Goal: Complete application form

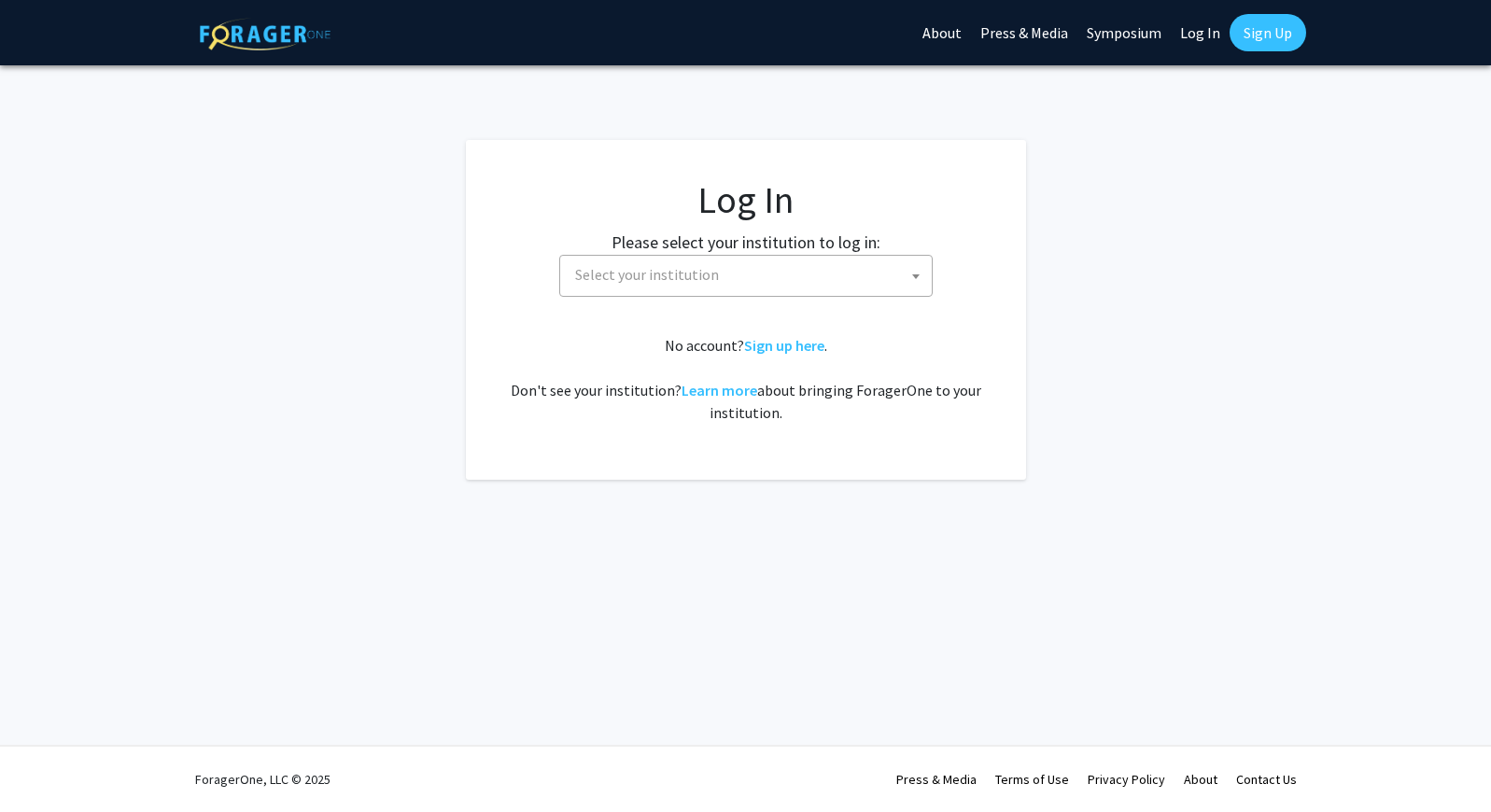
click at [756, 275] on span "Select your institution" at bounding box center [749, 274] width 364 height 38
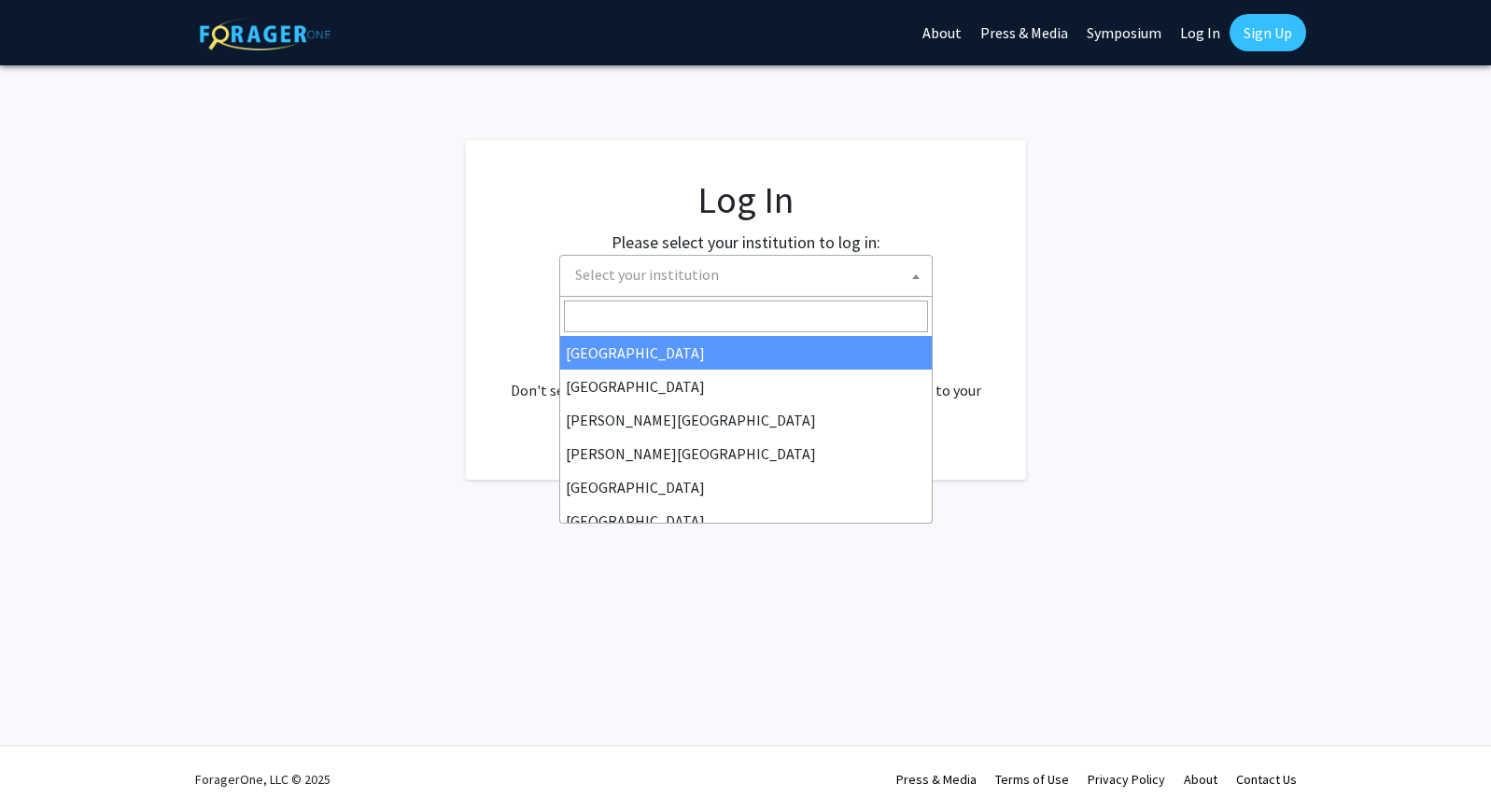
select select "34"
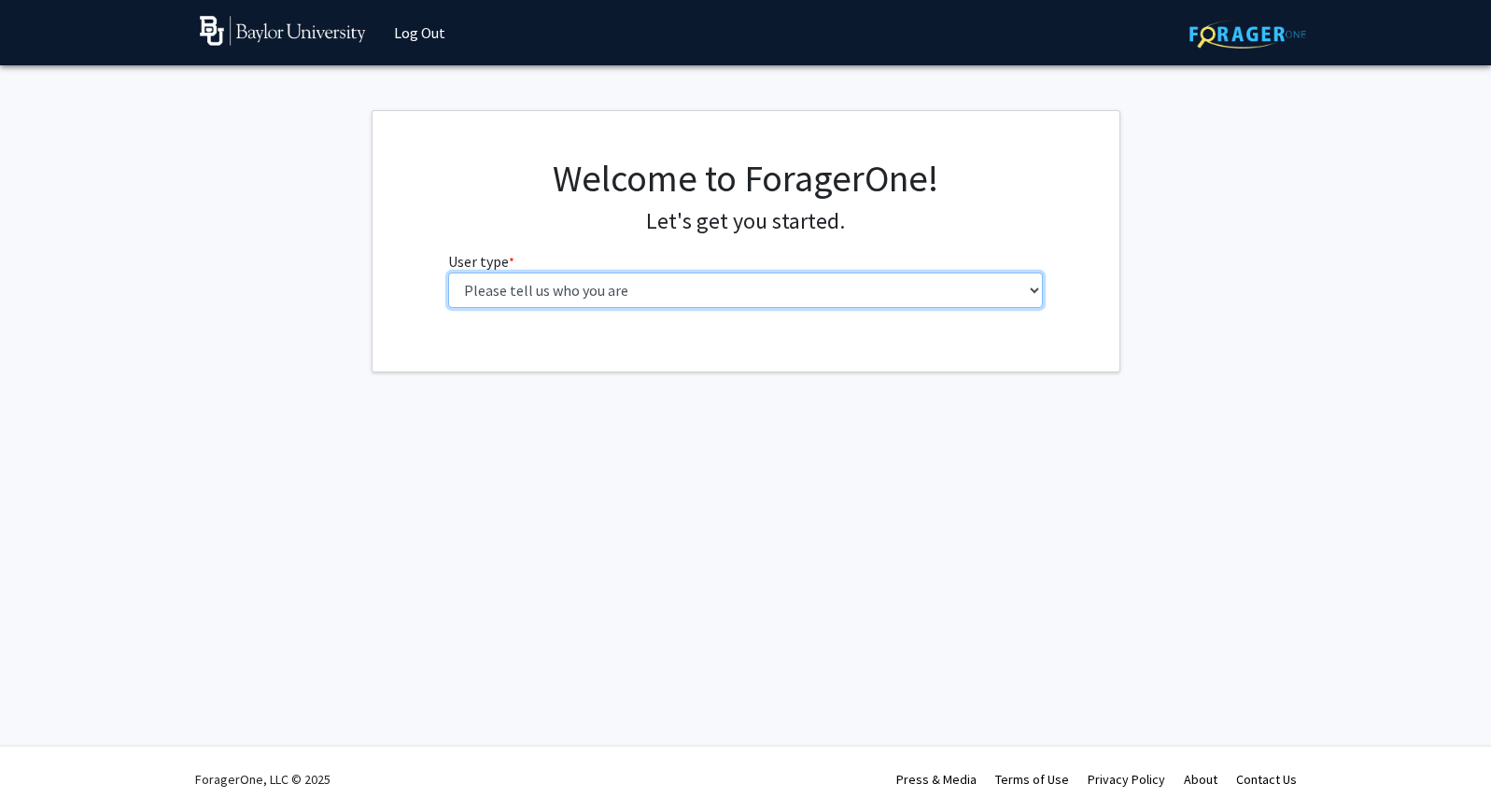
select select "5: faculty"
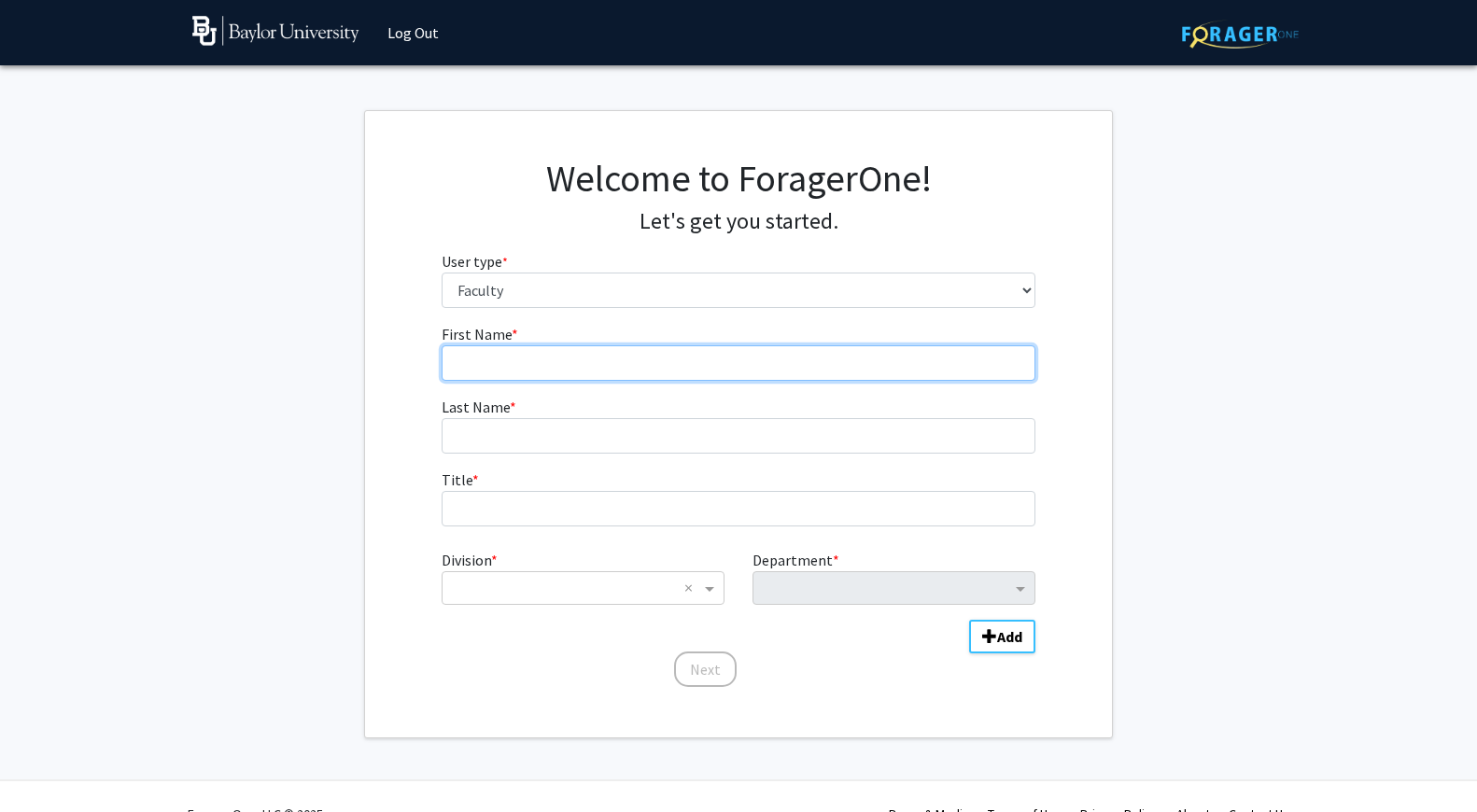
click at [736, 363] on input "First Name * required" at bounding box center [739, 363] width 595 height 35
type input "[PERSON_NAME]"
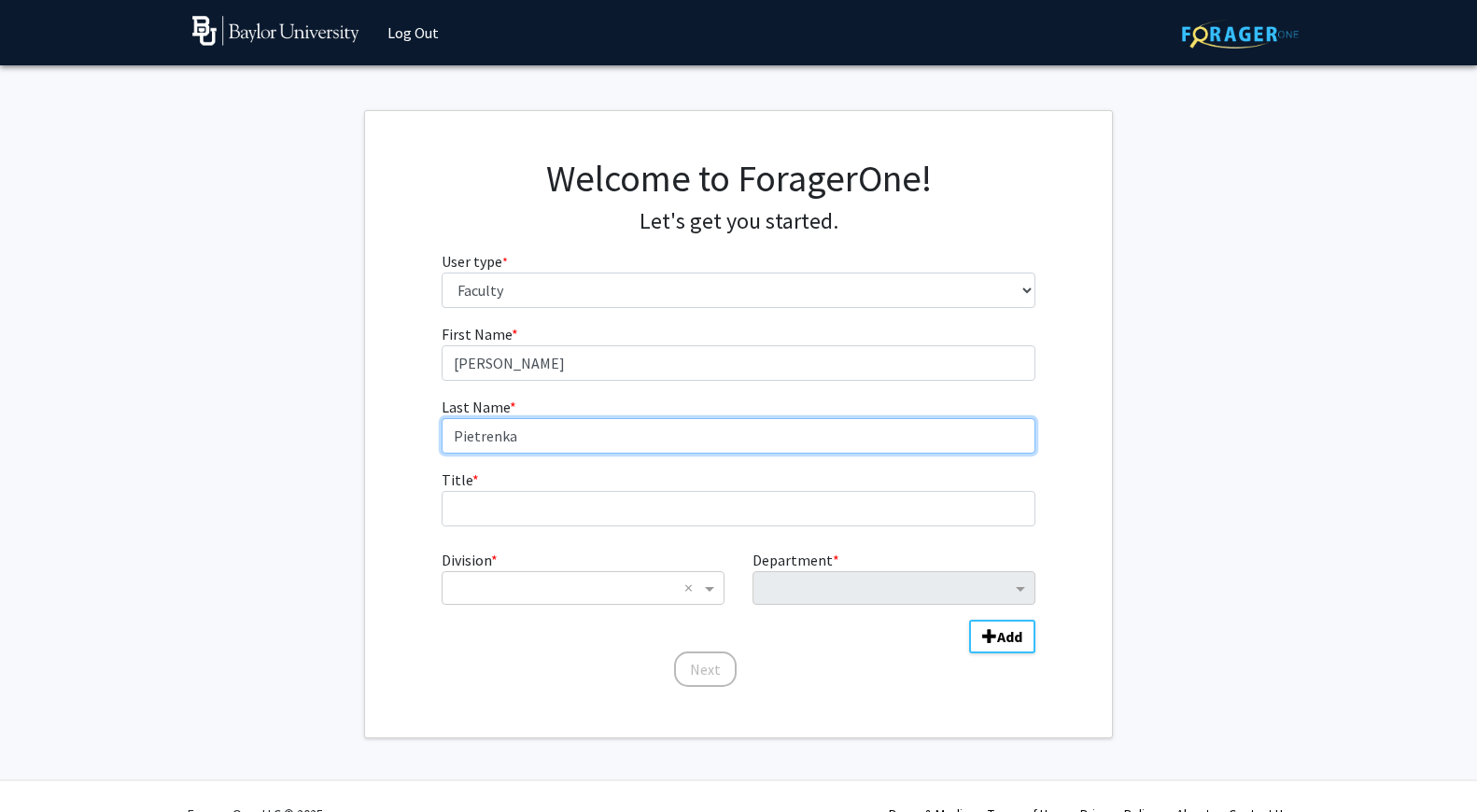
type input "Pietrenka"
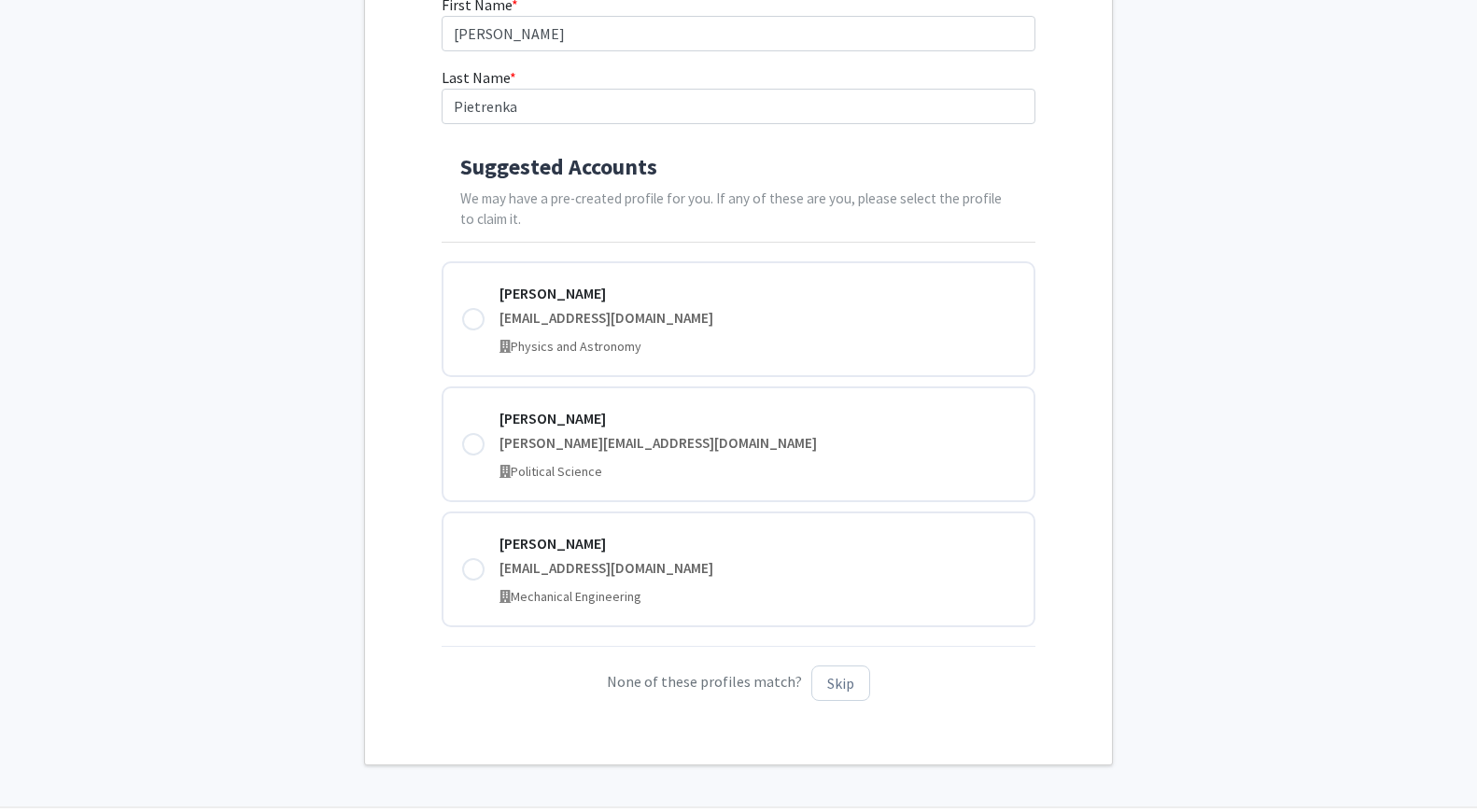
scroll to position [386, 0]
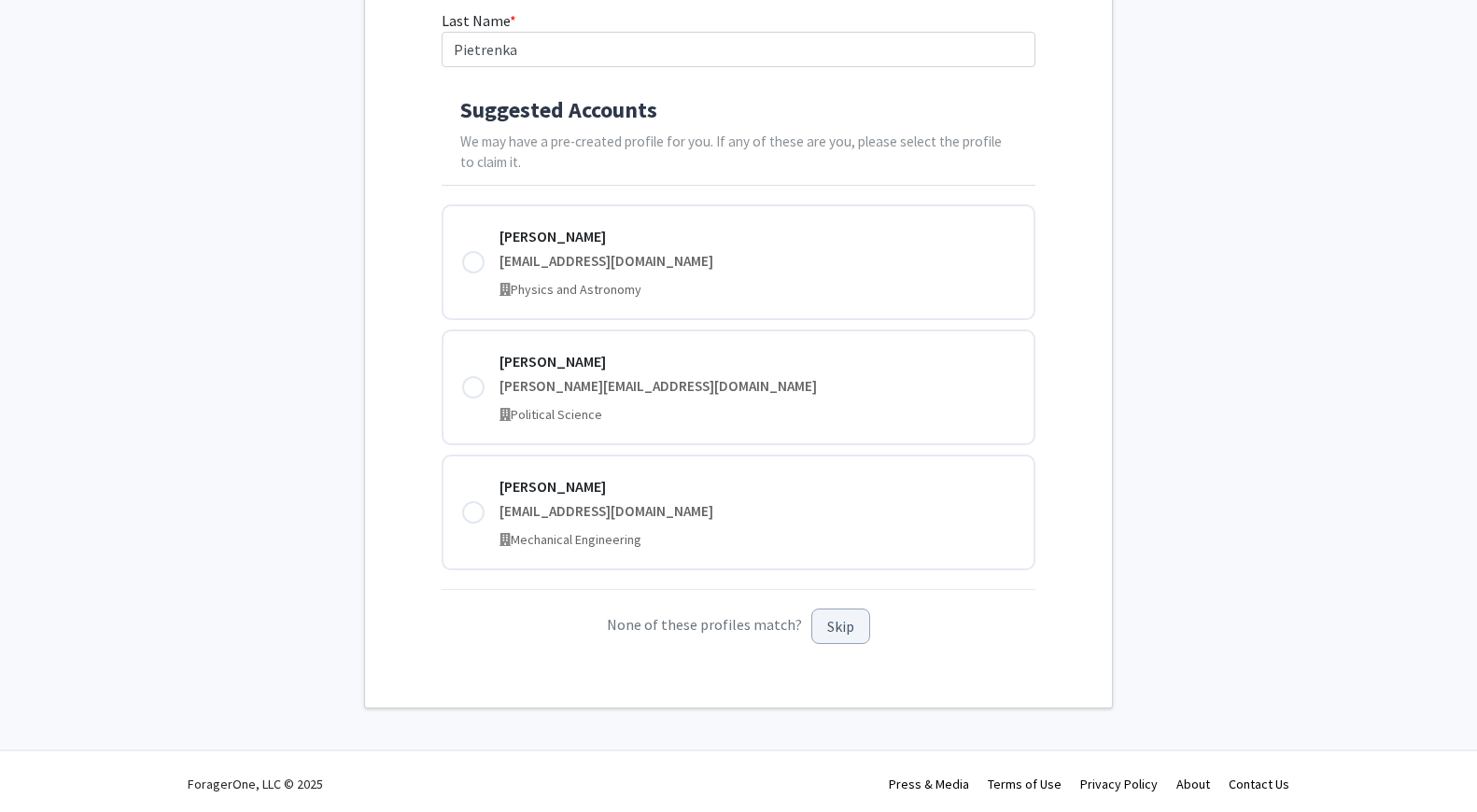
click at [836, 624] on button "Skip" at bounding box center [840, 626] width 58 height 36
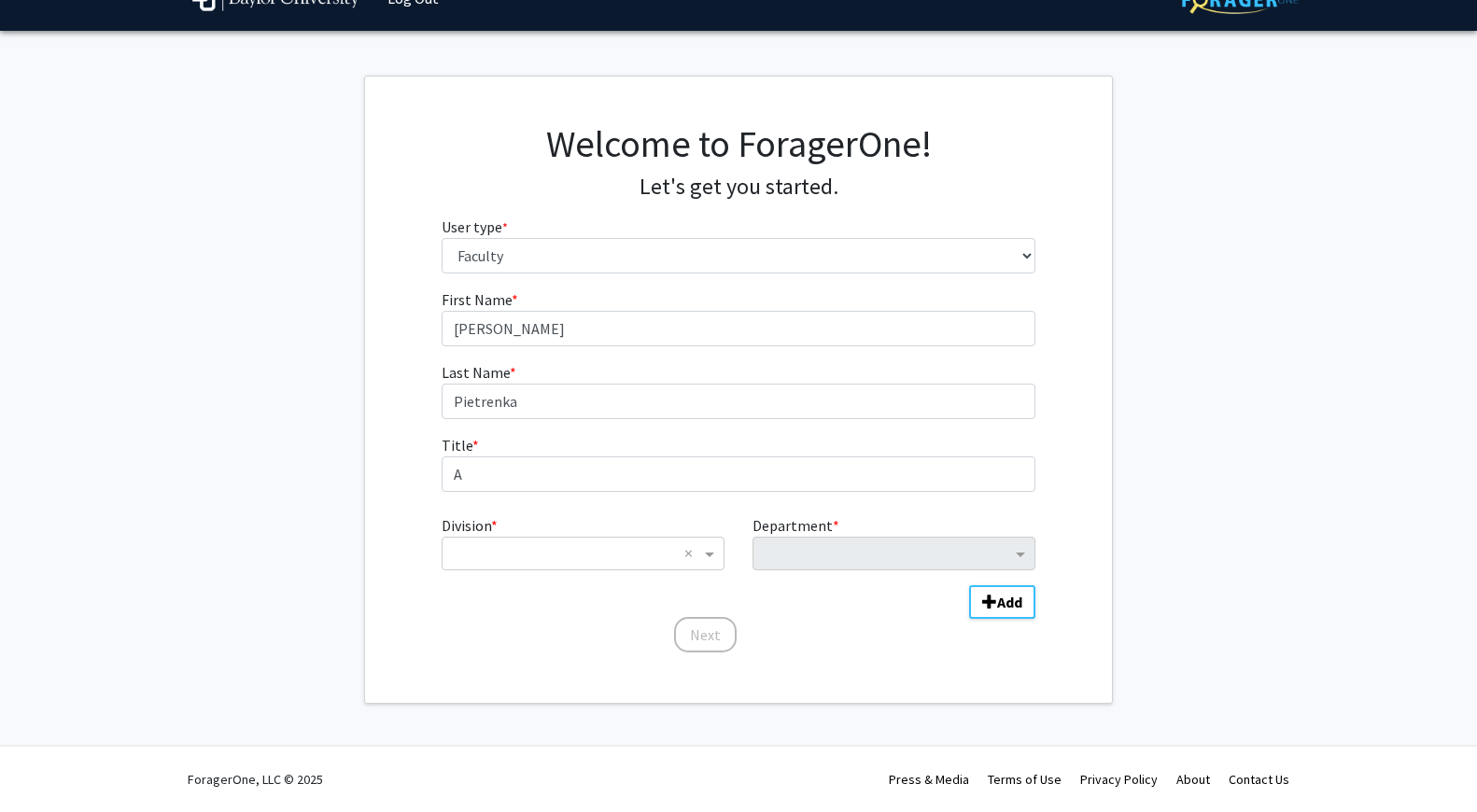
scroll to position [33, 0]
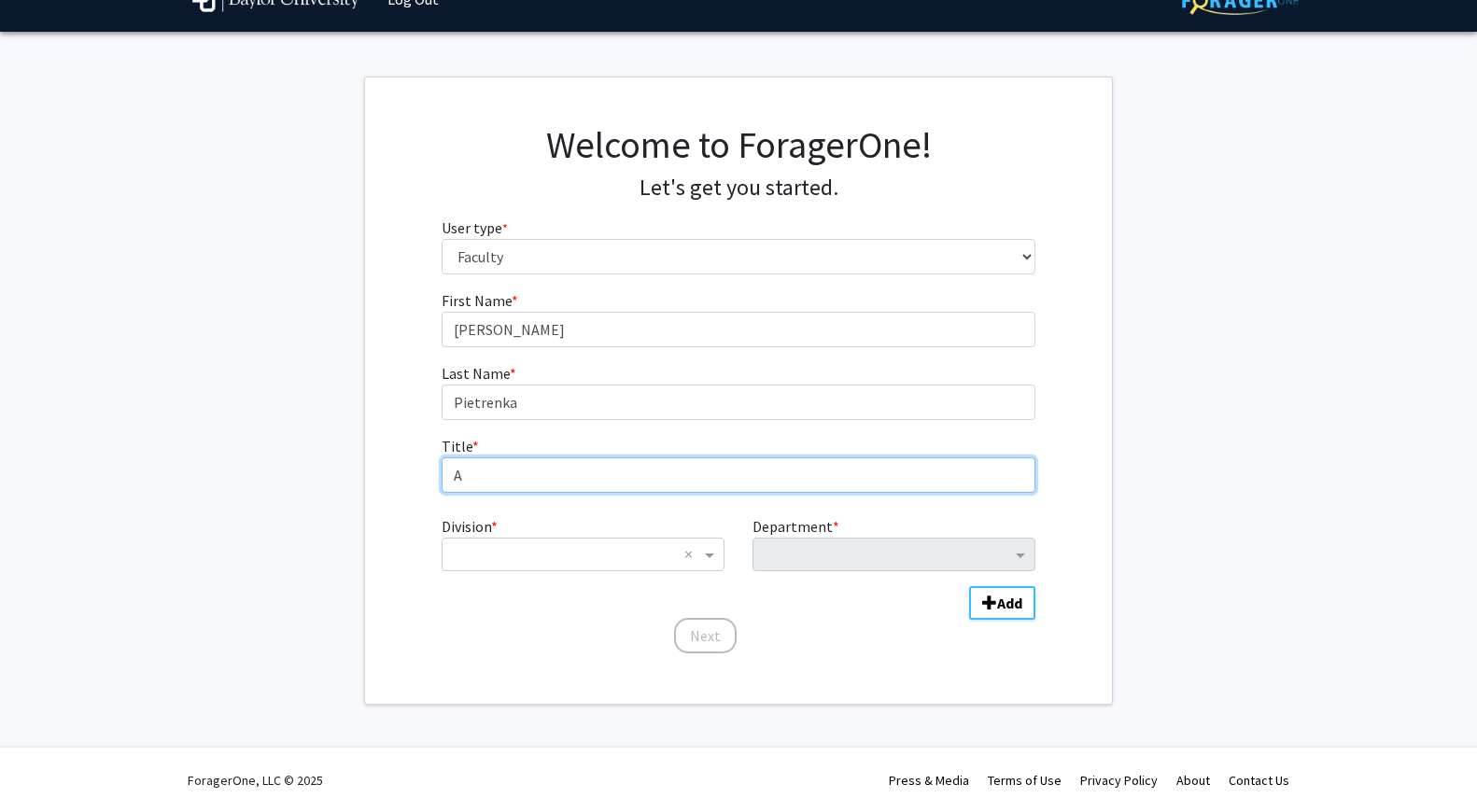
click at [553, 484] on input "A" at bounding box center [739, 475] width 595 height 35
type input "Assistant Professor"
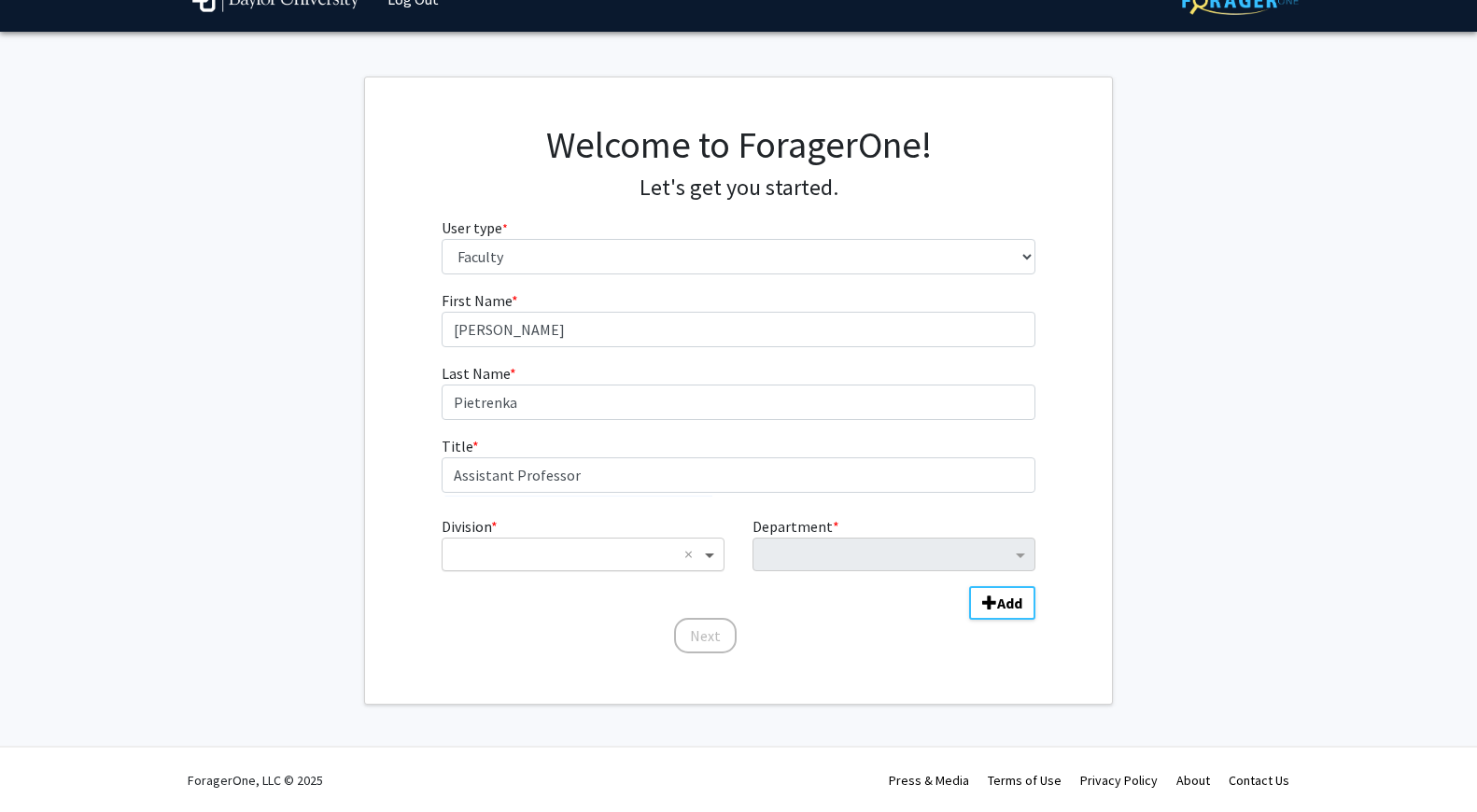
click at [708, 558] on span "Division" at bounding box center [712, 554] width 23 height 22
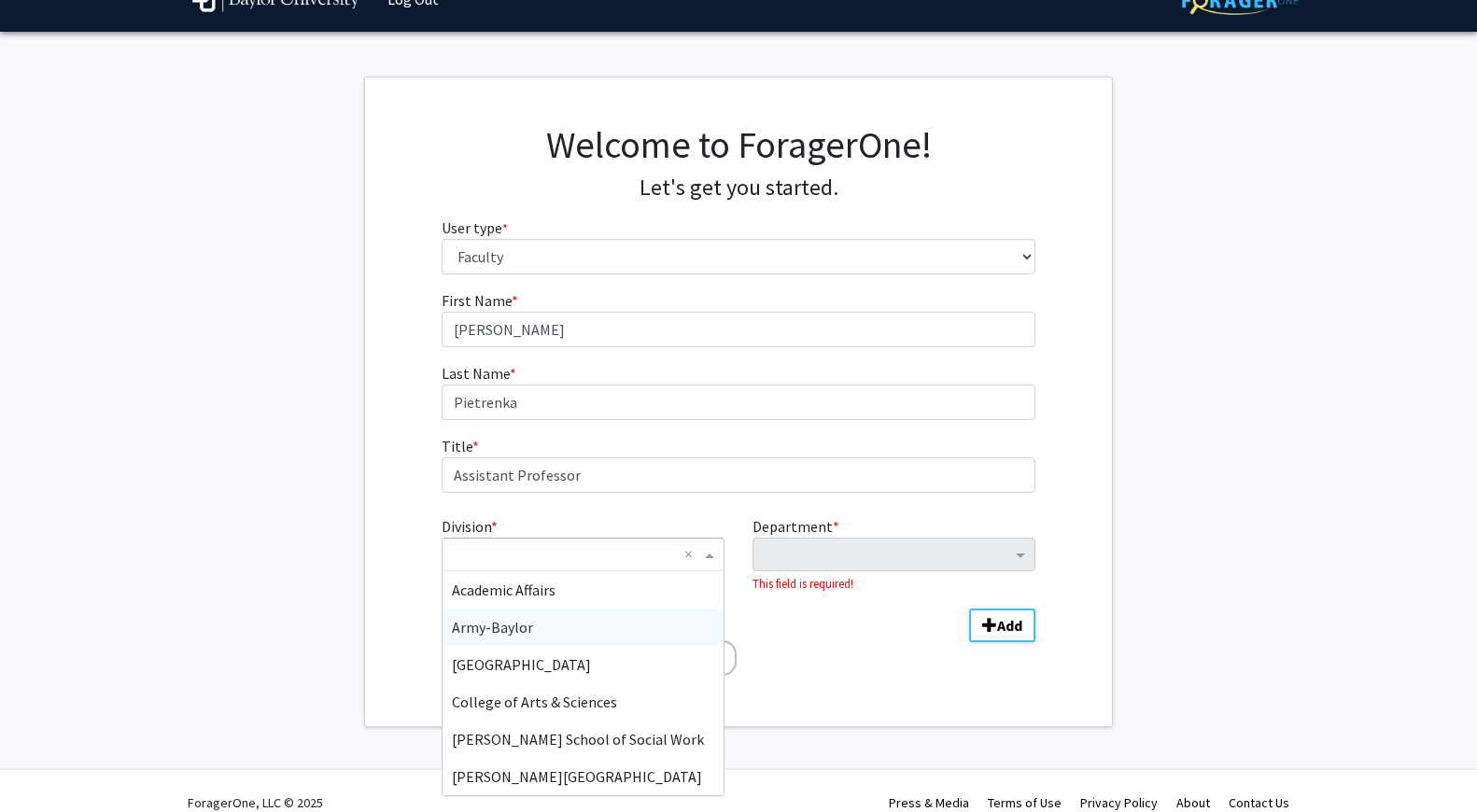
scroll to position [4, 0]
click at [574, 690] on span "College of Arts & Sciences" at bounding box center [533, 698] width 165 height 19
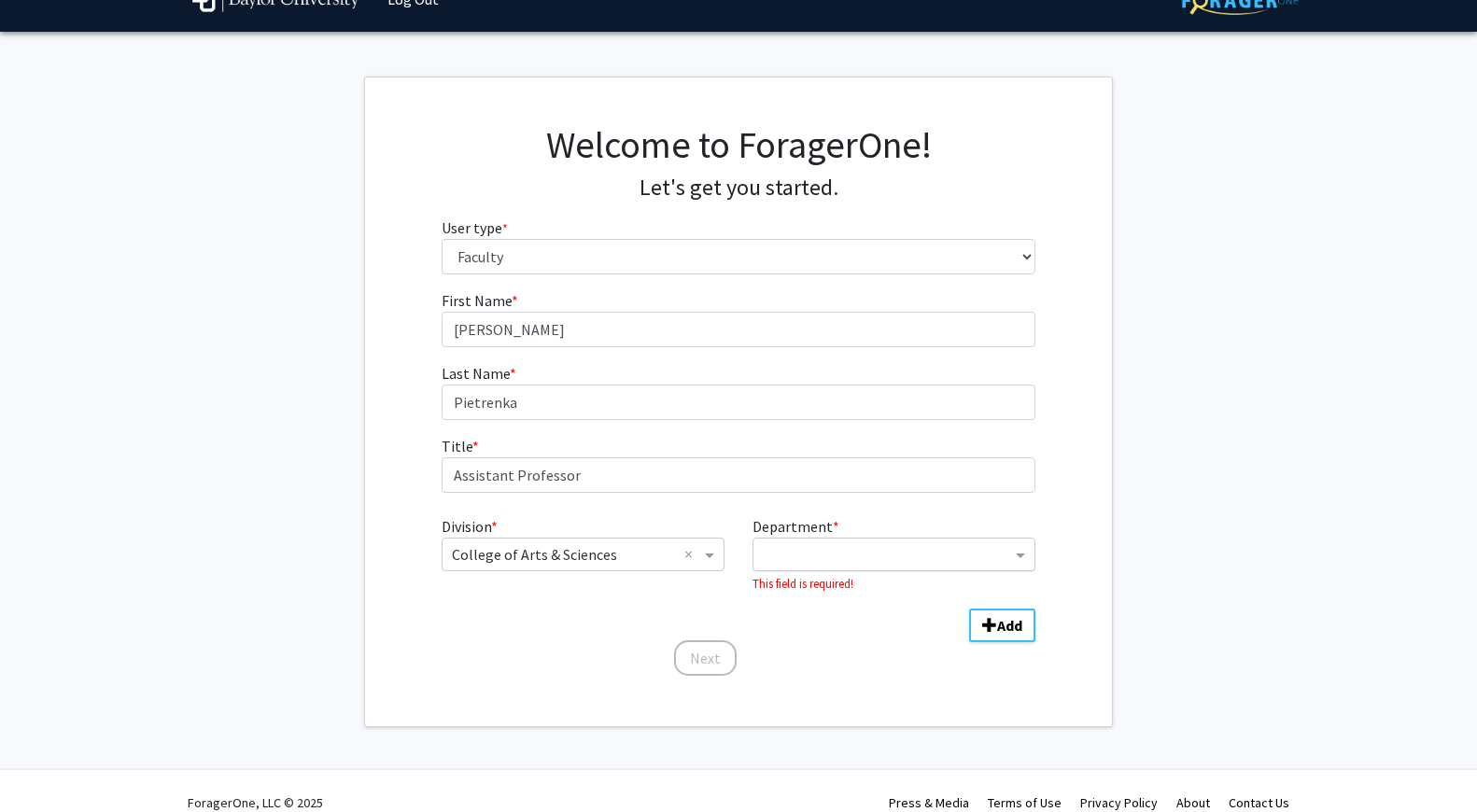
click at [881, 555] on input "Department" at bounding box center [886, 555] width 249 height 22
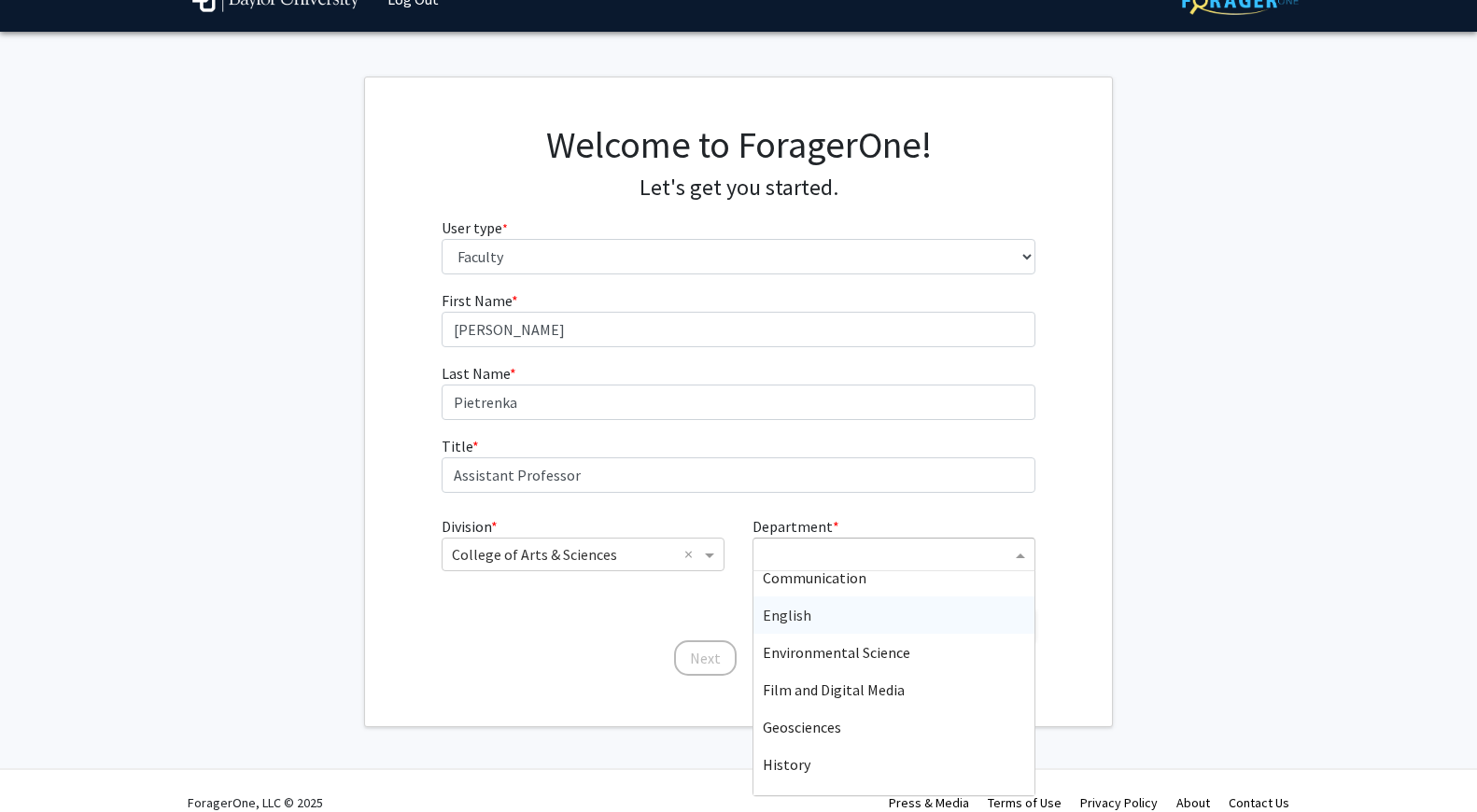
scroll to position [308, 0]
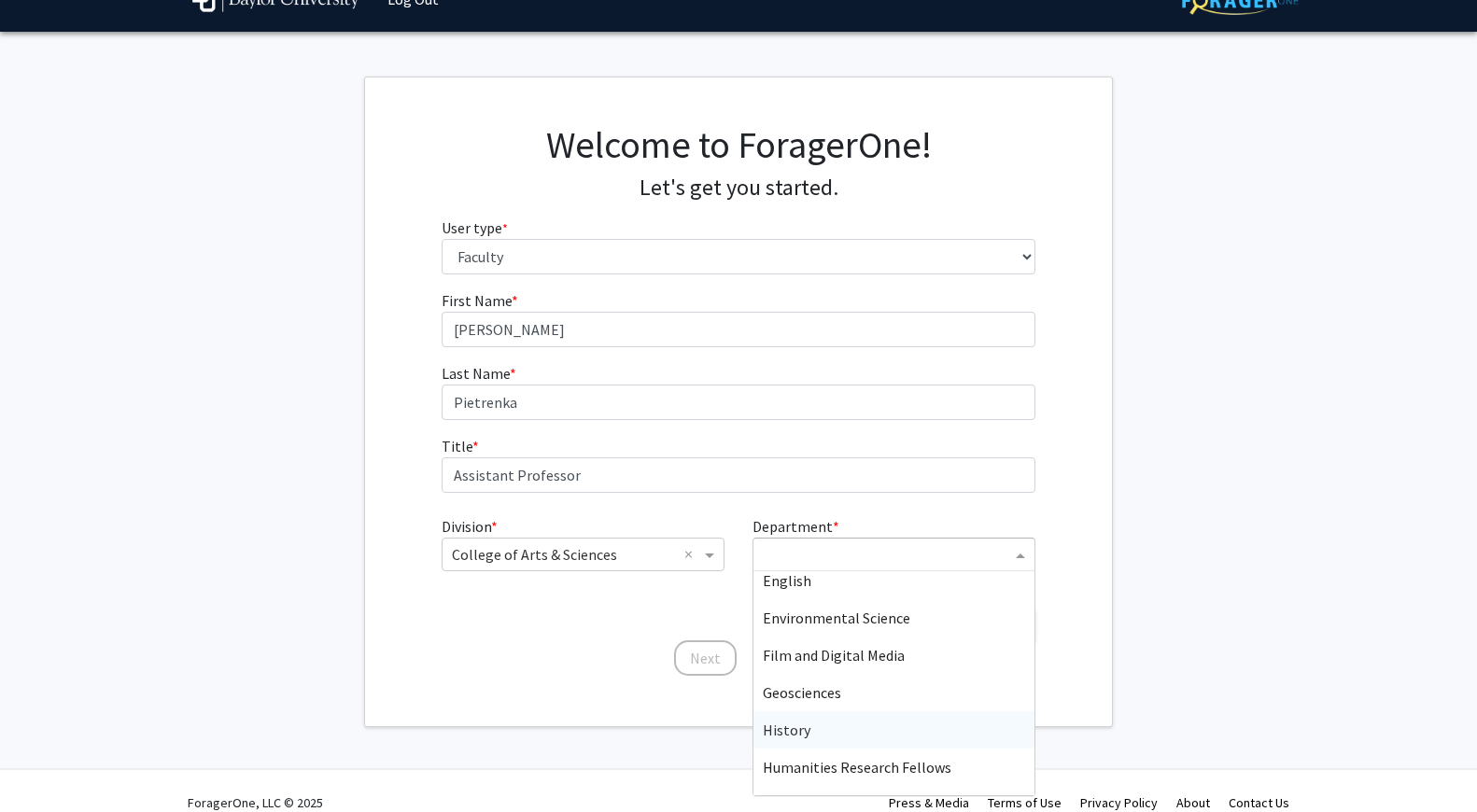
click at [795, 725] on span "History" at bounding box center [786, 729] width 48 height 19
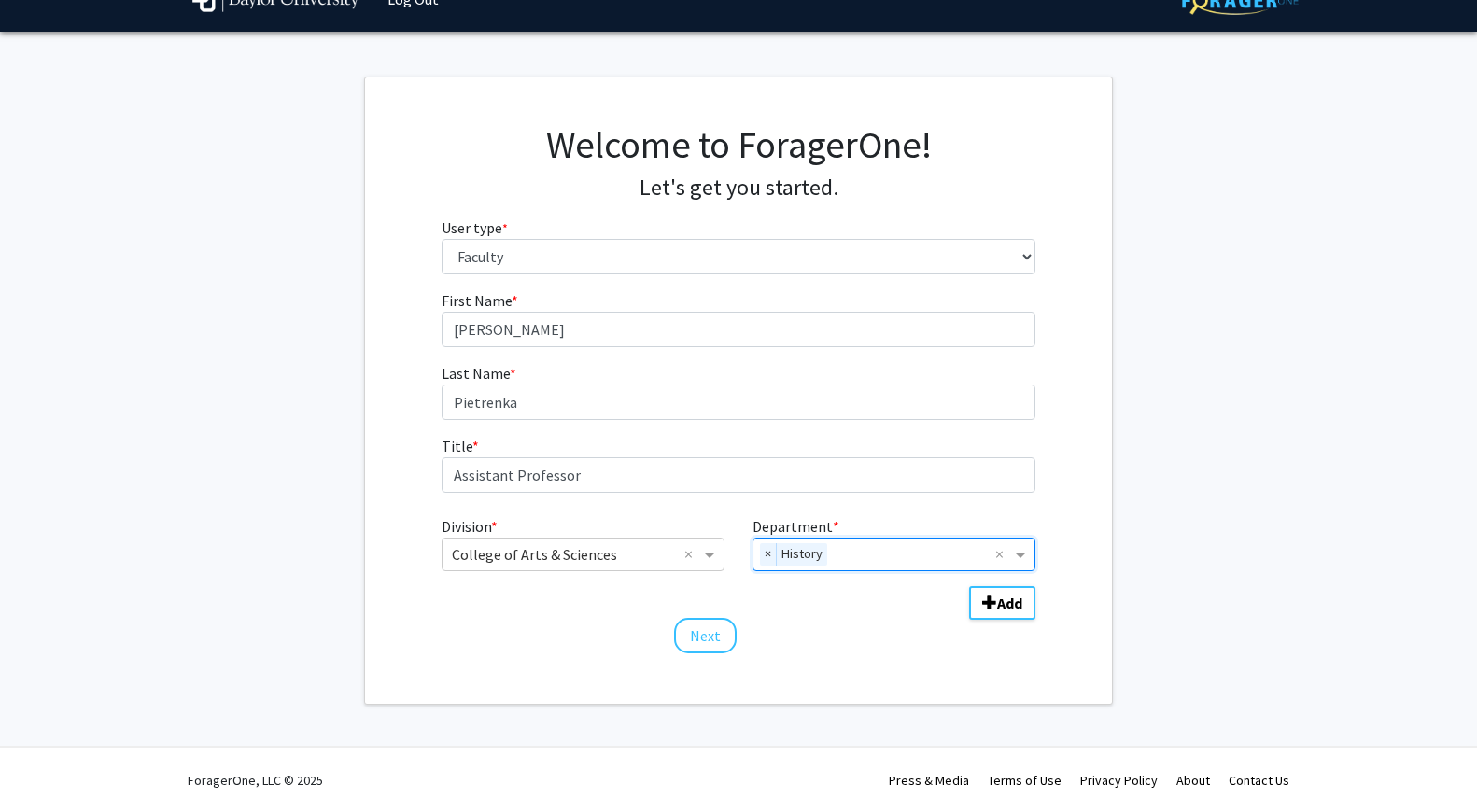
click at [863, 656] on div "Welcome to ForagerOne! Let's get you started. User type * required Please tell …" at bounding box center [738, 390] width 747 height 626
click at [707, 633] on button "Next" at bounding box center [705, 636] width 62 height 35
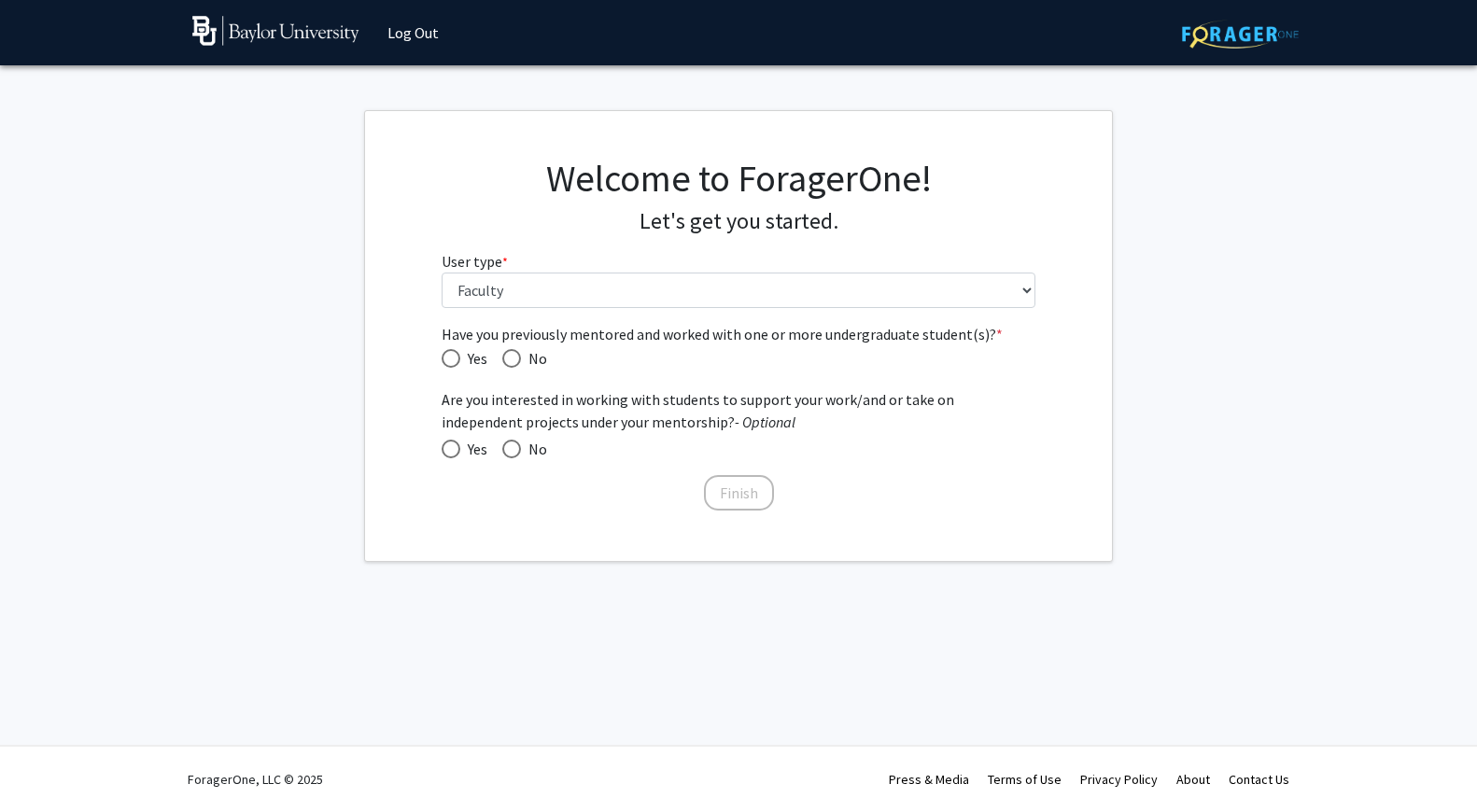
scroll to position [0, 0]
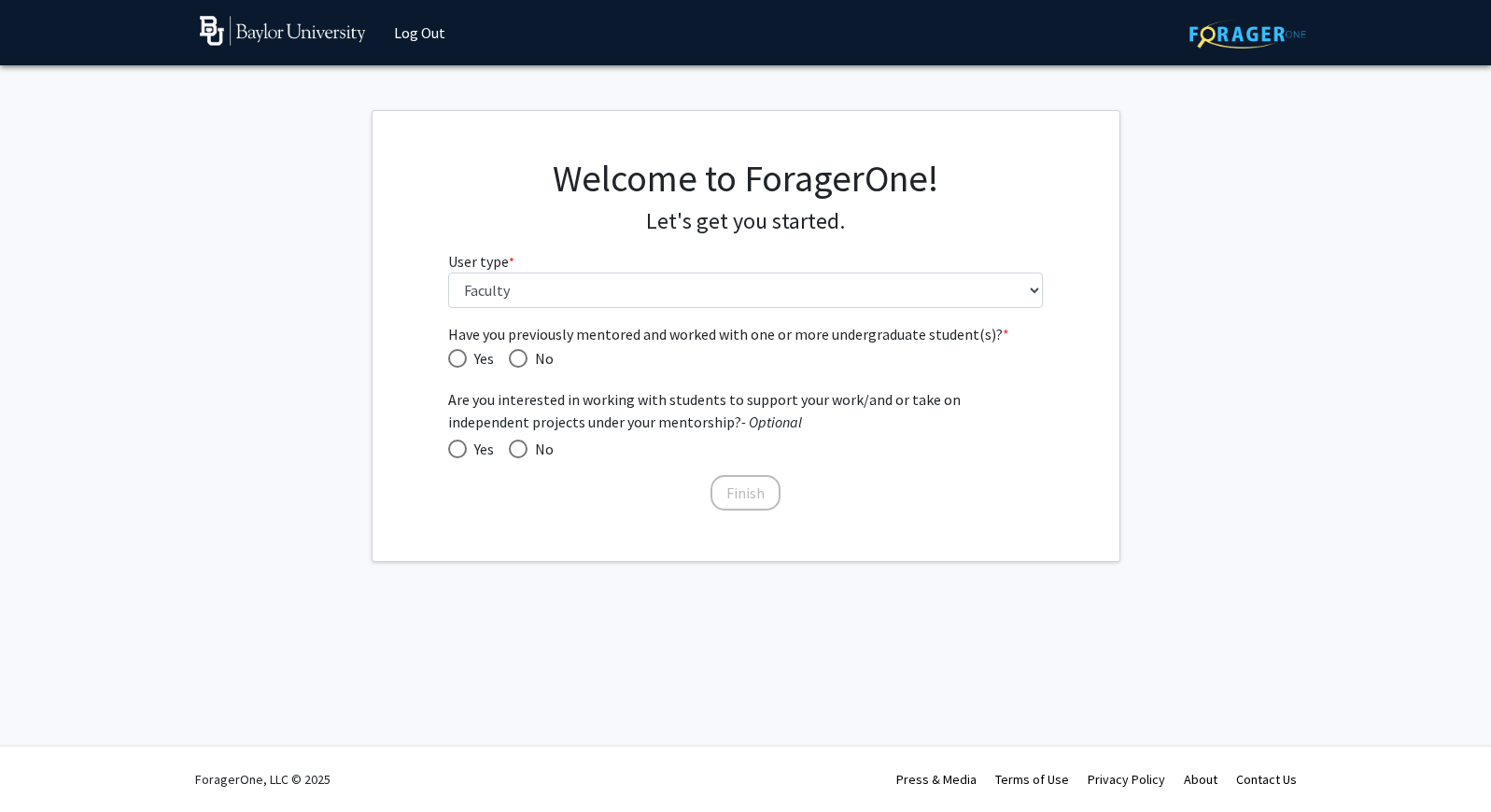
click at [451, 356] on span "Have you previously mentored and worked with one or more undergraduate student(…" at bounding box center [457, 358] width 19 height 19
click at [451, 356] on input "Yes" at bounding box center [457, 358] width 19 height 19
radio input "true"
click at [460, 444] on span at bounding box center [457, 448] width 19 height 19
click at [460, 444] on input "Yes" at bounding box center [457, 448] width 19 height 19
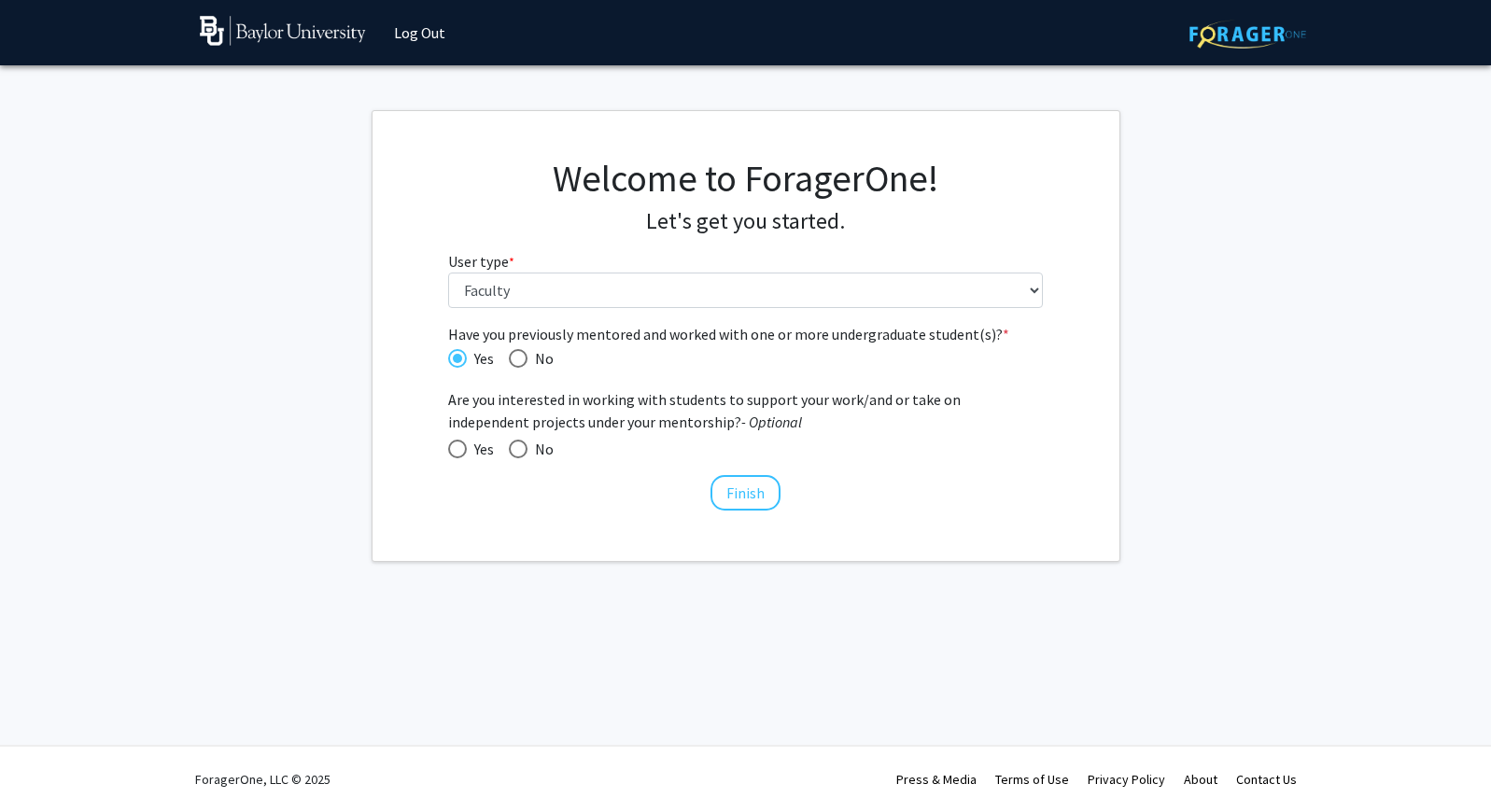
radio input "true"
click at [749, 483] on button "Finish" at bounding box center [746, 492] width 70 height 35
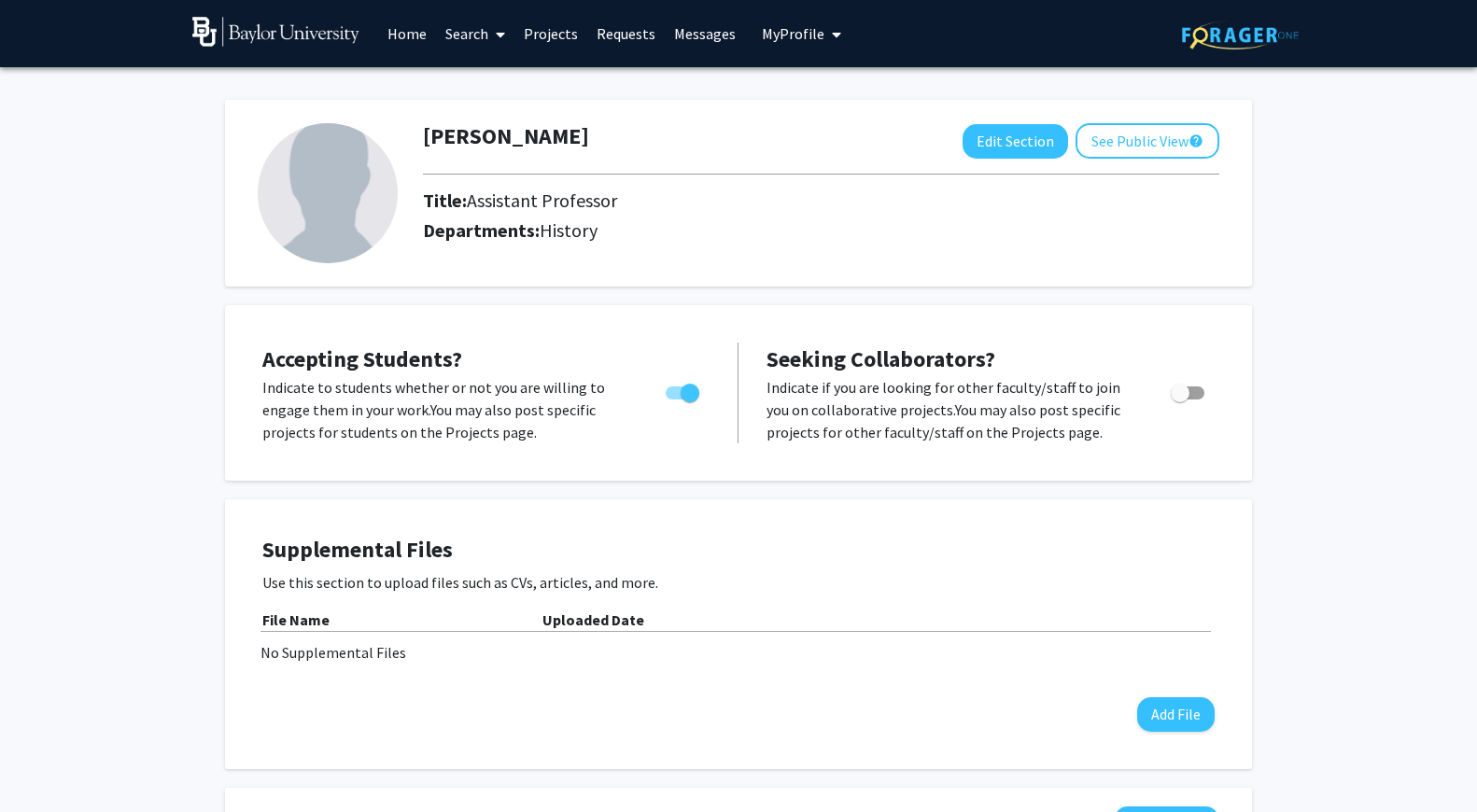
click at [1194, 400] on span "Toggle" at bounding box center [1187, 392] width 33 height 13
click at [1180, 401] on input "Toggle" at bounding box center [1179, 400] width 1 height 1
checkbox input "true"
